Goal: Check status: Check status

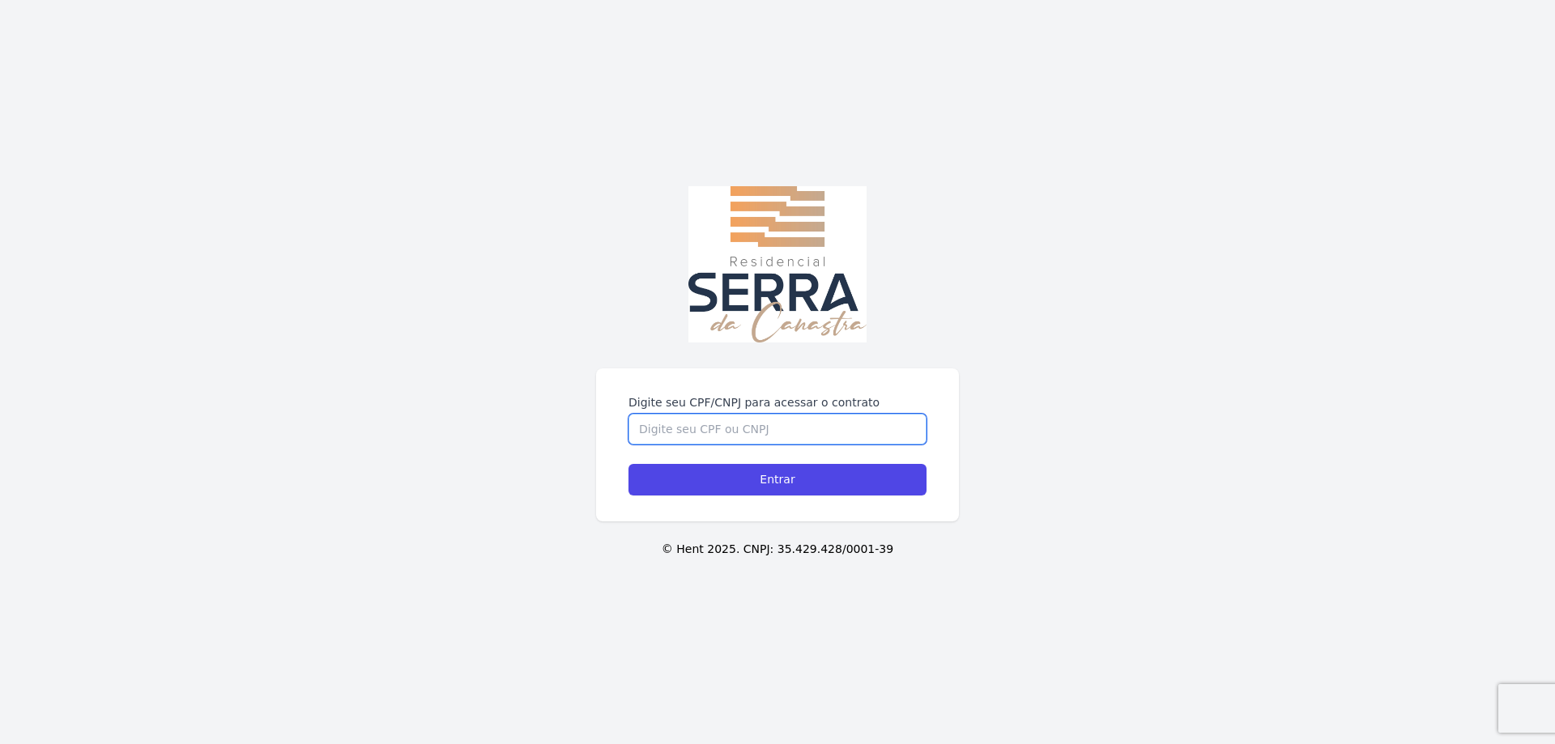
click at [718, 442] on input "Digite seu CPF/CNPJ para acessar o contrato" at bounding box center [778, 429] width 298 height 31
type input "09315161963"
click at [629, 464] on input "Entrar" at bounding box center [778, 480] width 298 height 32
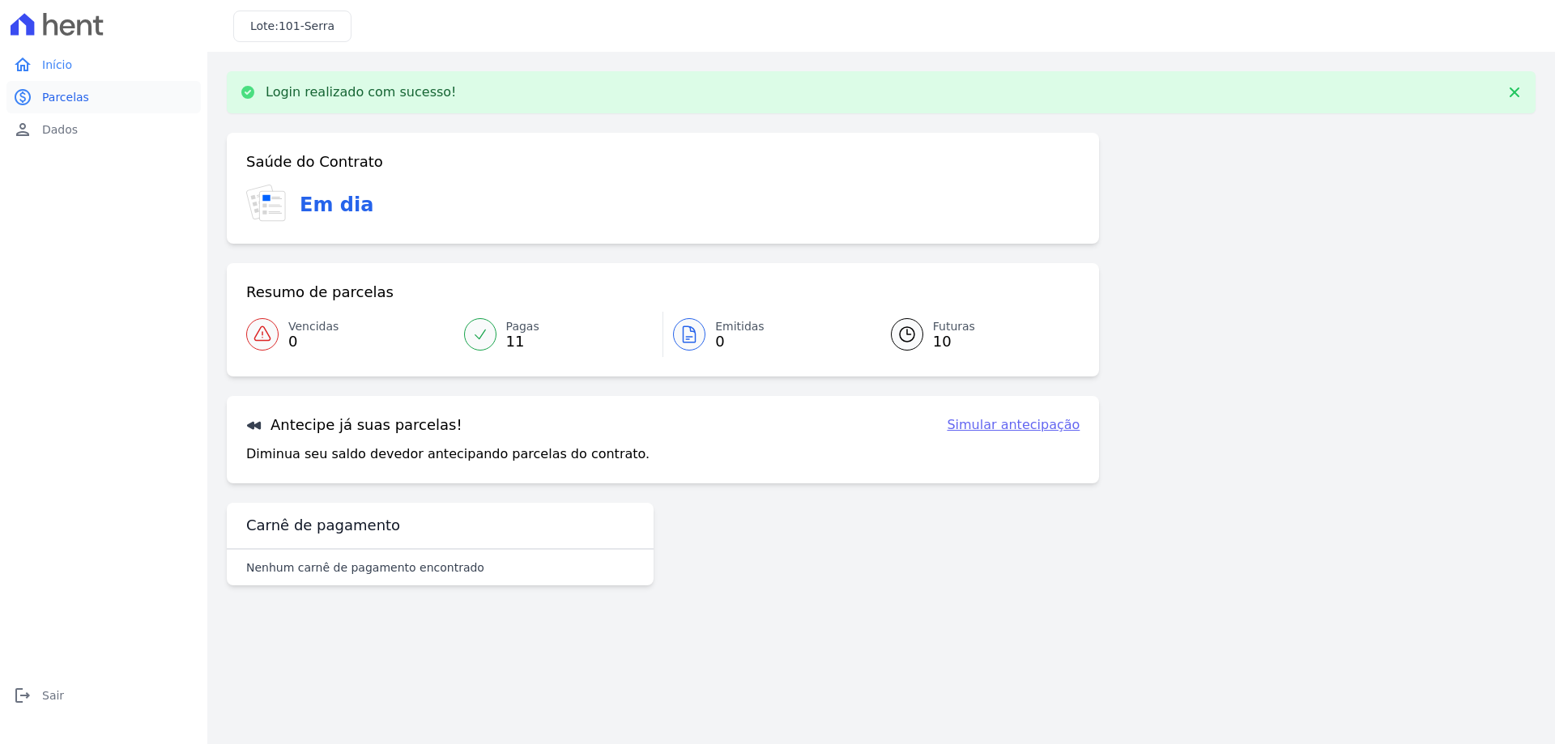
click at [58, 95] on span "Parcelas" at bounding box center [65, 97] width 47 height 16
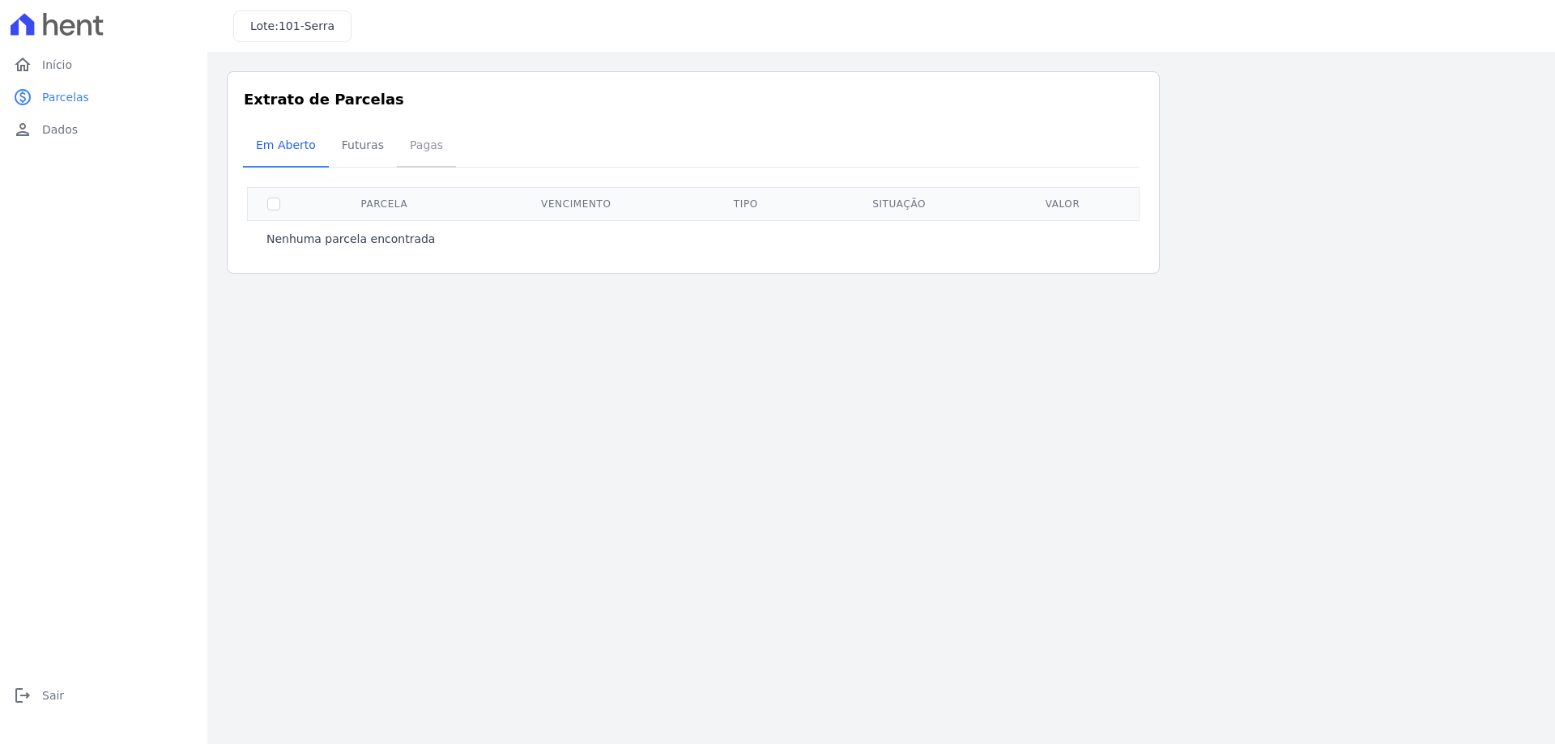
click at [414, 145] on span "Pagas" at bounding box center [426, 145] width 53 height 32
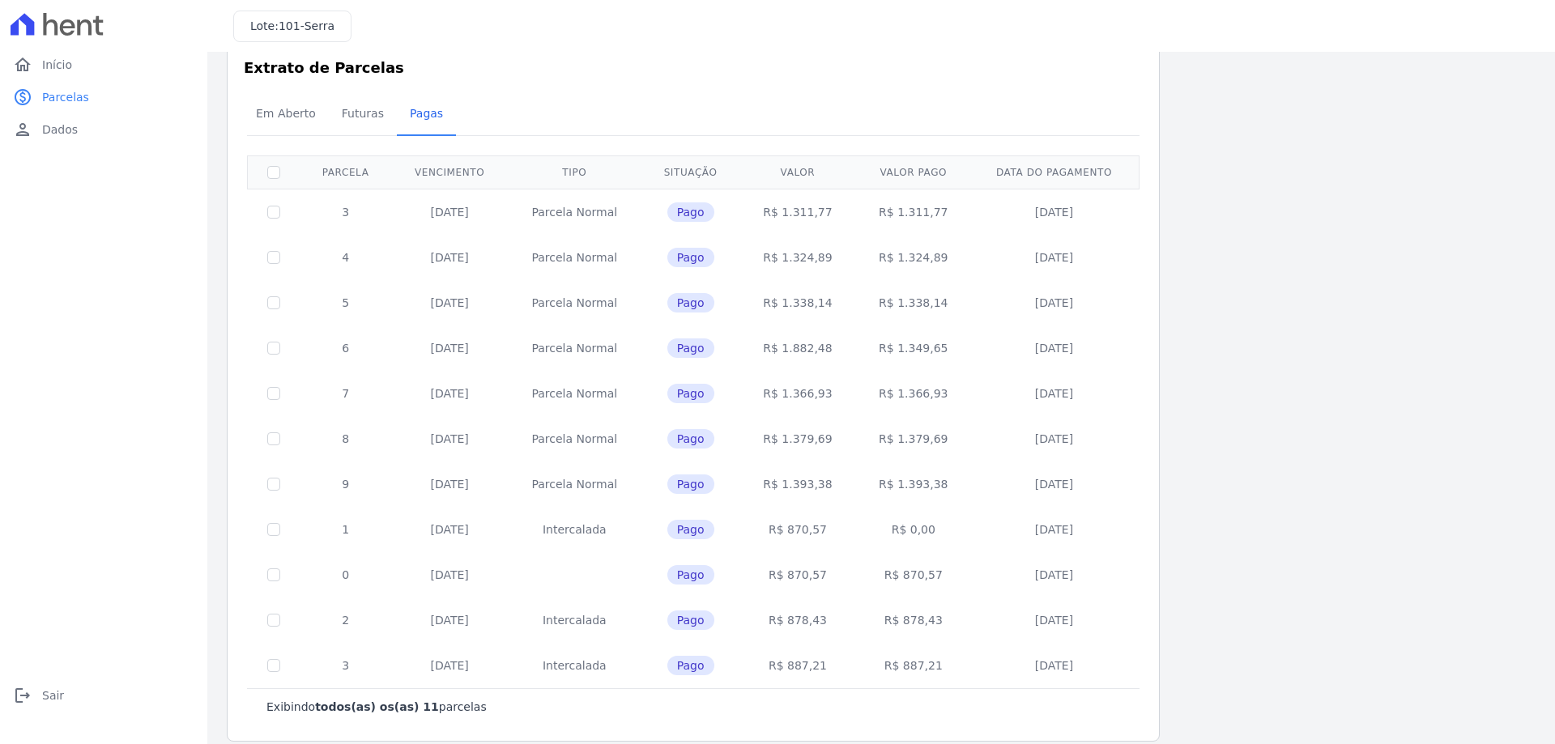
scroll to position [49, 0]
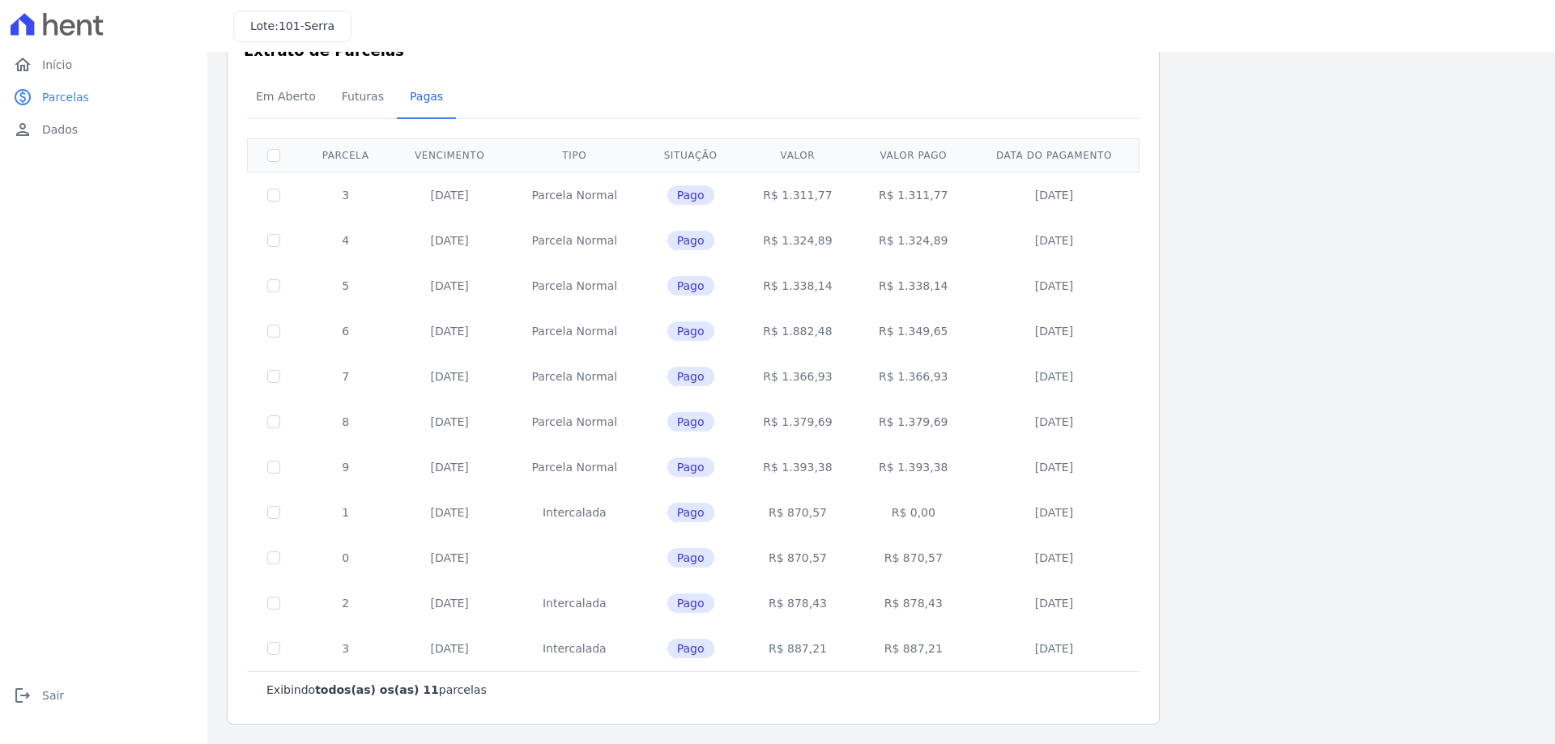
drag, startPoint x: 706, startPoint y: 650, endPoint x: 1036, endPoint y: 684, distance: 331.5
click at [707, 650] on span "Pago" at bounding box center [690, 648] width 47 height 19
click at [1069, 654] on td "[DATE]" at bounding box center [1054, 648] width 166 height 45
